Goal: Information Seeking & Learning: Learn about a topic

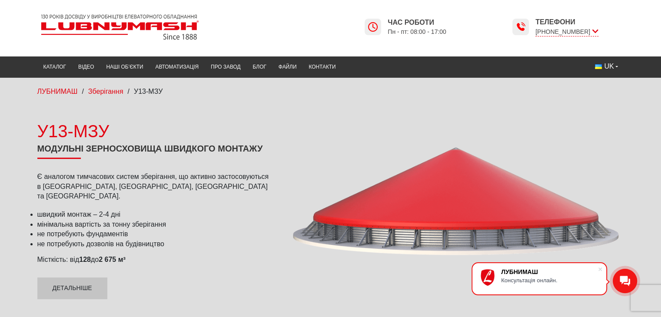
click at [245, 33] on link at bounding box center [180, 27] width 287 height 33
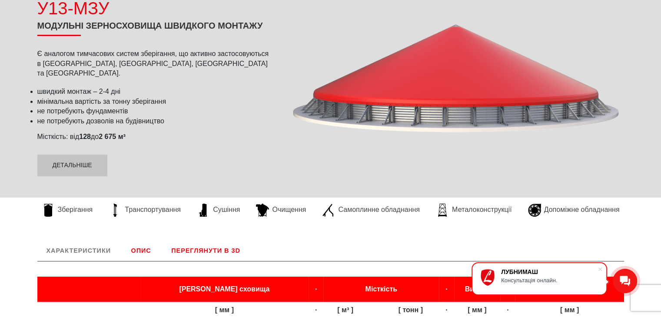
scroll to position [130, 0]
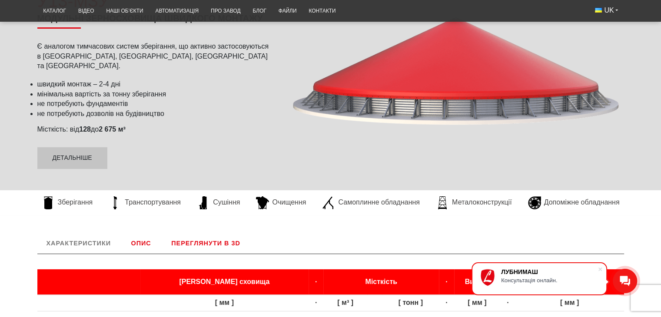
click at [397, 86] on div at bounding box center [455, 79] width 337 height 197
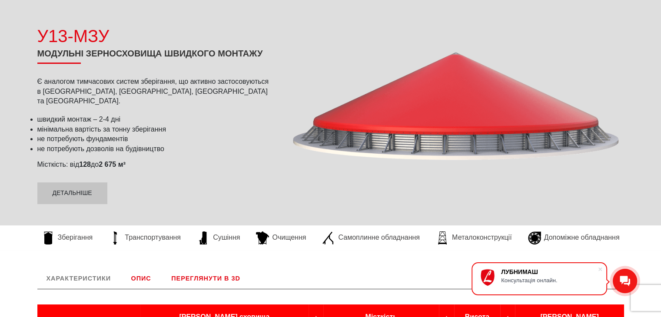
scroll to position [131, 0]
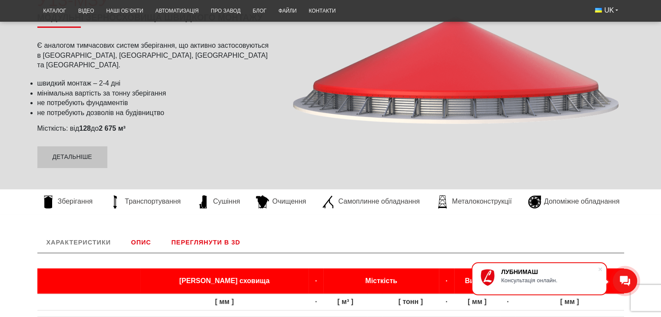
click at [141, 241] on link "Опис" at bounding box center [141, 242] width 38 height 21
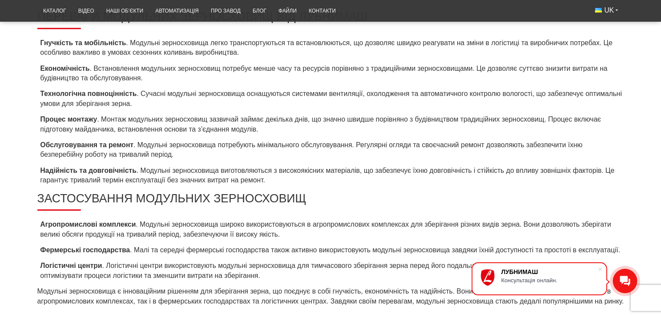
scroll to position [289, 0]
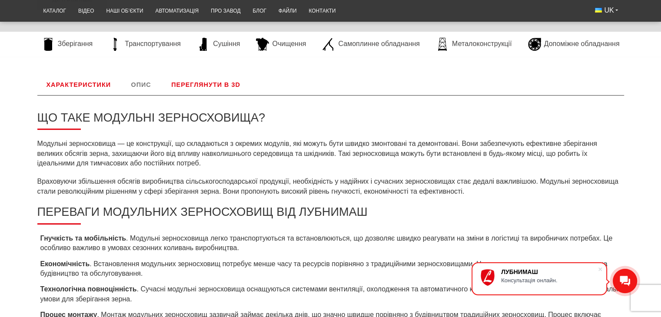
click at [201, 79] on link "Переглянути в 3D" at bounding box center [205, 84] width 87 height 21
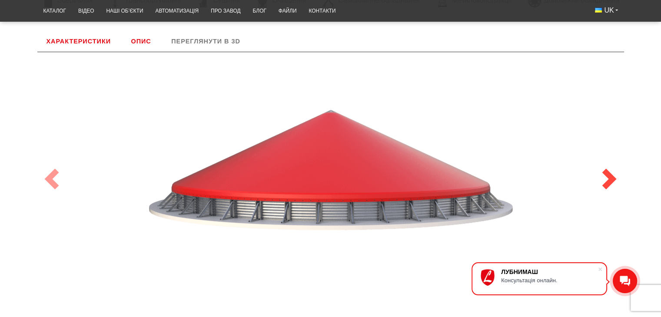
click at [610, 178] on span at bounding box center [609, 179] width 21 height 21
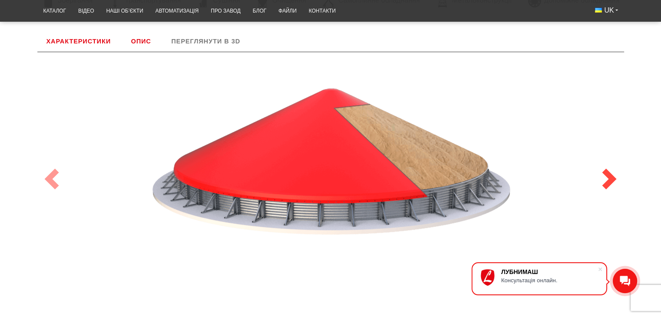
click at [610, 178] on span at bounding box center [609, 179] width 21 height 21
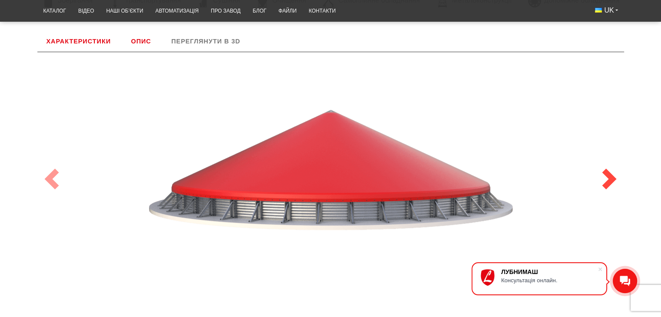
click at [610, 178] on span at bounding box center [609, 179] width 21 height 21
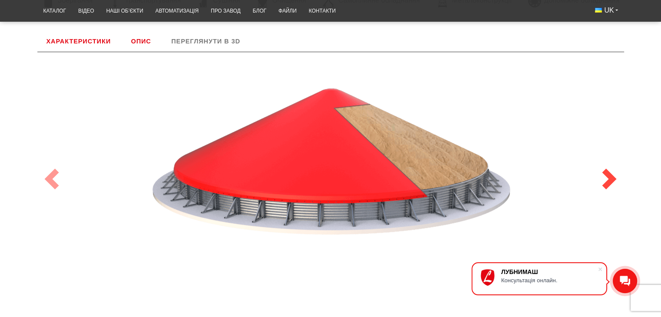
click at [610, 178] on span at bounding box center [609, 179] width 21 height 21
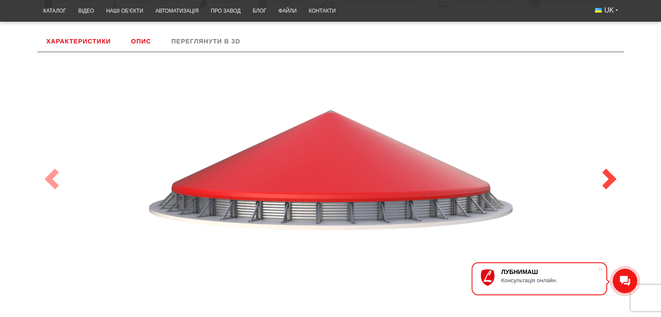
click at [610, 178] on span at bounding box center [609, 179] width 21 height 21
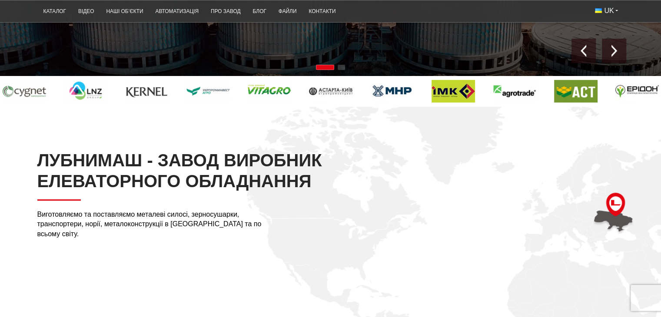
scroll to position [217, 0]
